Goal: Find specific page/section: Find specific page/section

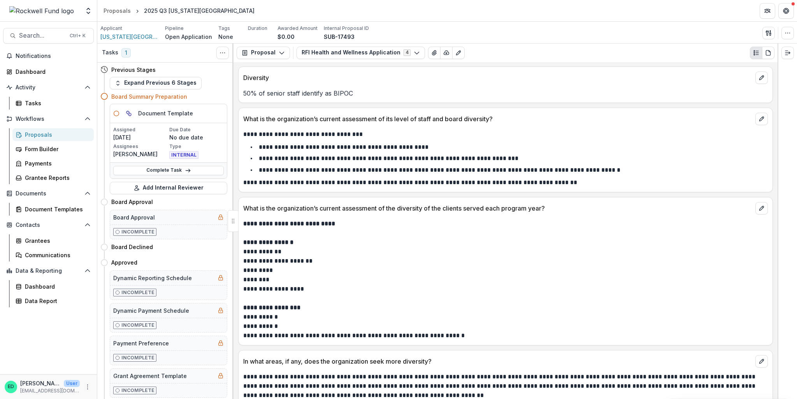
scroll to position [2029, 0]
